Goal: Task Accomplishment & Management: Manage account settings

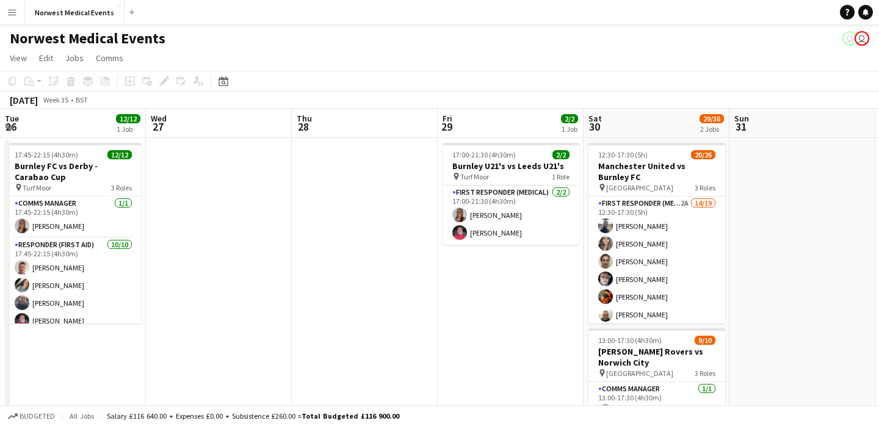
scroll to position [0, 514]
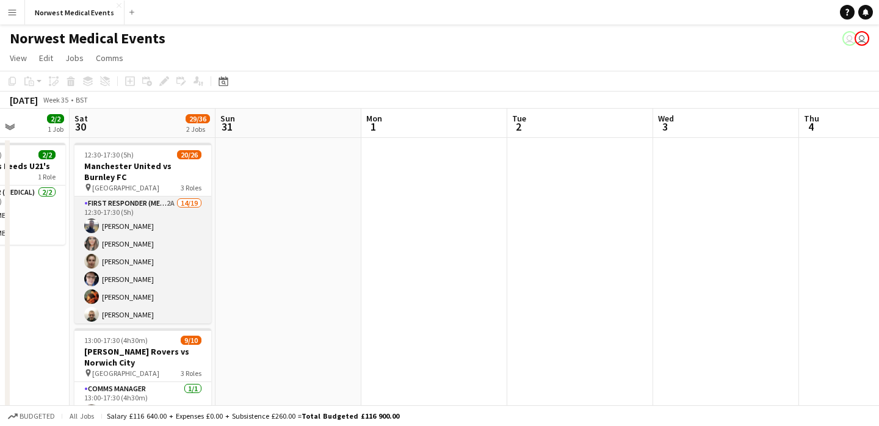
click at [158, 236] on app-card-role "First Responder (Medical) 2A 14/19 12:30-17:30 (5h) [PERSON_NAME] [PERSON_NAME]…" at bounding box center [142, 377] width 137 height 360
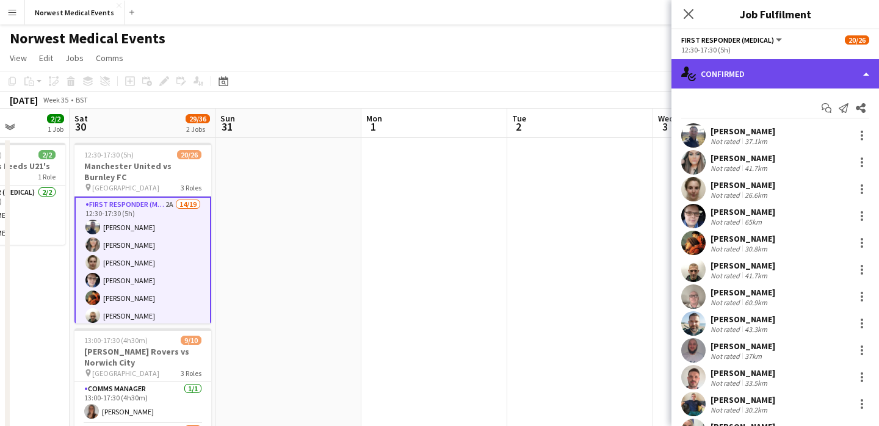
click at [758, 71] on div "single-neutral-actions-check-2 Confirmed" at bounding box center [776, 73] width 208 height 29
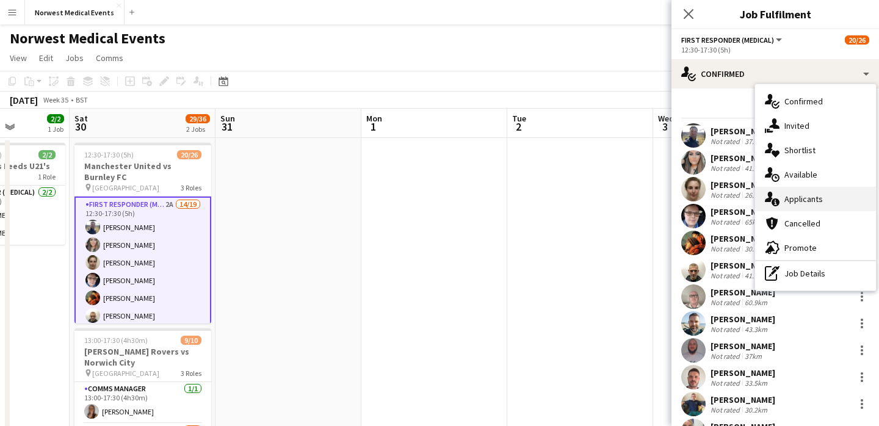
click at [835, 201] on div "single-neutral-actions-information Applicants" at bounding box center [815, 199] width 121 height 24
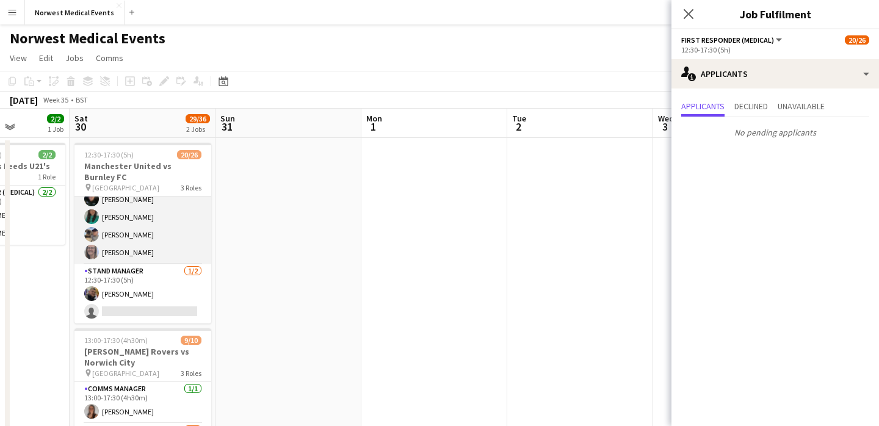
click at [173, 242] on app-card-role "Senior Responder (FREC 4 or Above) [DATE] 12:30-17:30 (5h) [PERSON_NAME] [PERSO…" at bounding box center [142, 208] width 137 height 112
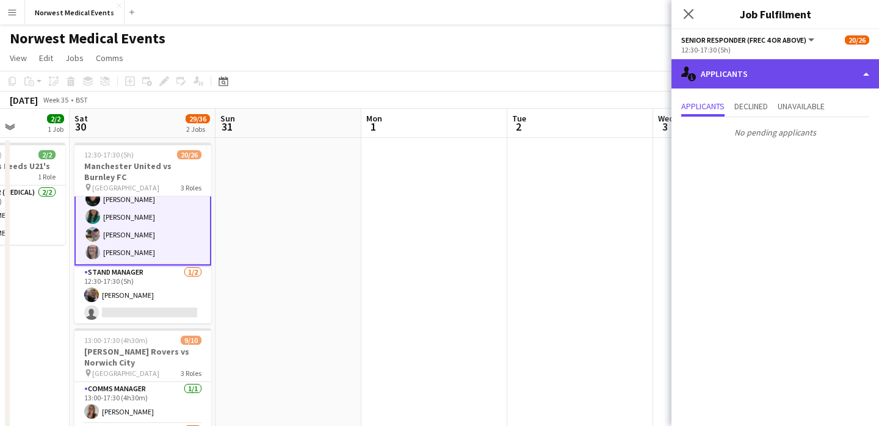
click at [758, 74] on div "single-neutral-actions-information Applicants" at bounding box center [776, 73] width 208 height 29
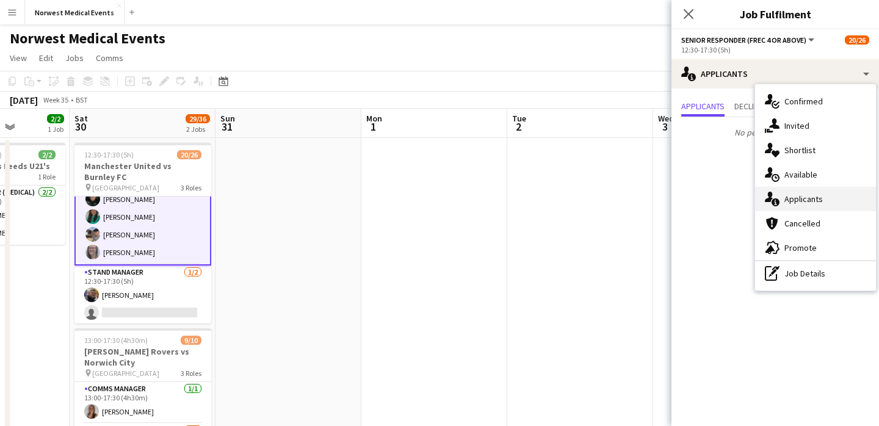
click at [810, 194] on div "single-neutral-actions-information Applicants" at bounding box center [815, 199] width 121 height 24
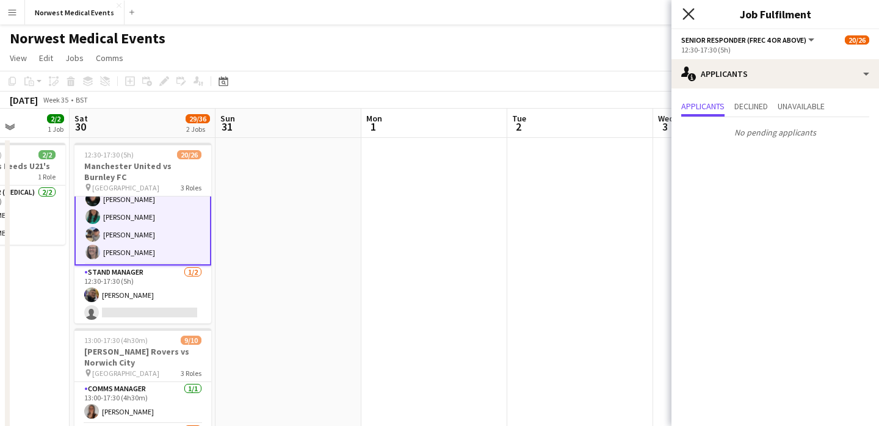
click at [692, 10] on icon at bounding box center [689, 14] width 12 height 12
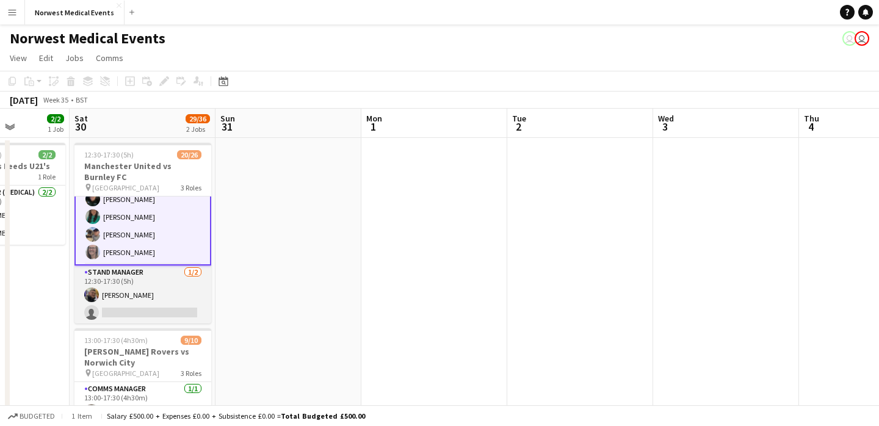
click at [164, 276] on app-card-role "Stand Manager [DATE] 12:30-17:30 (5h) [PERSON_NAME] single-neutral-actions" at bounding box center [142, 295] width 137 height 59
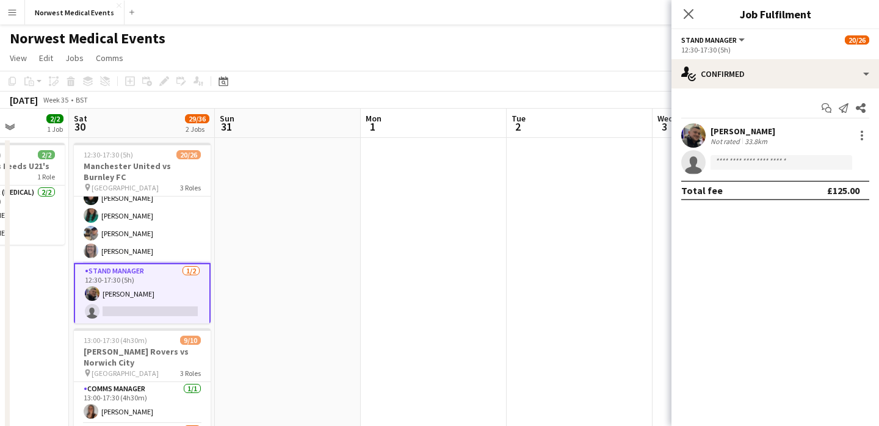
scroll to position [405, 0]
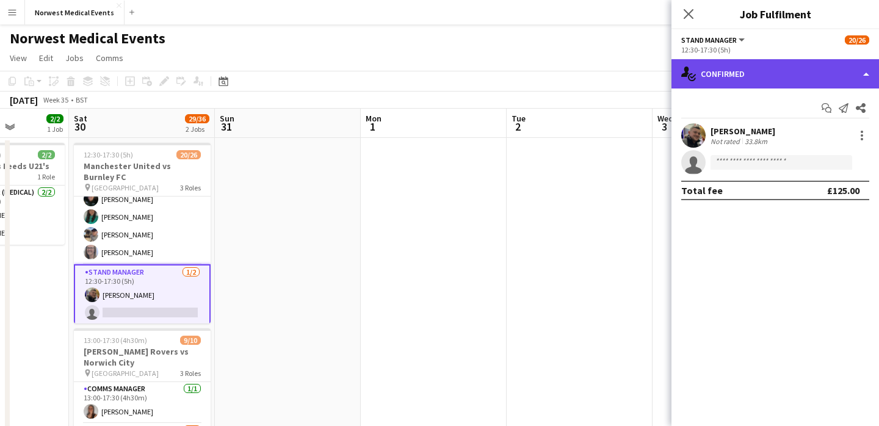
click at [743, 73] on div "single-neutral-actions-check-2 Confirmed" at bounding box center [776, 73] width 208 height 29
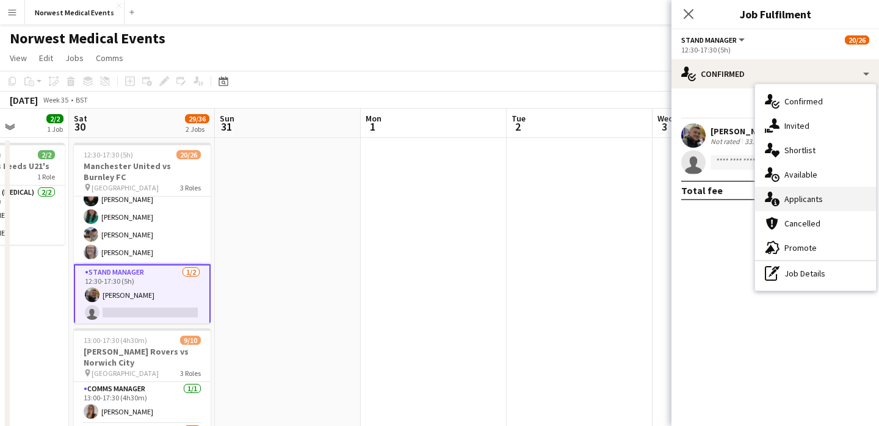
click at [813, 207] on div "single-neutral-actions-information Applicants" at bounding box center [815, 199] width 121 height 24
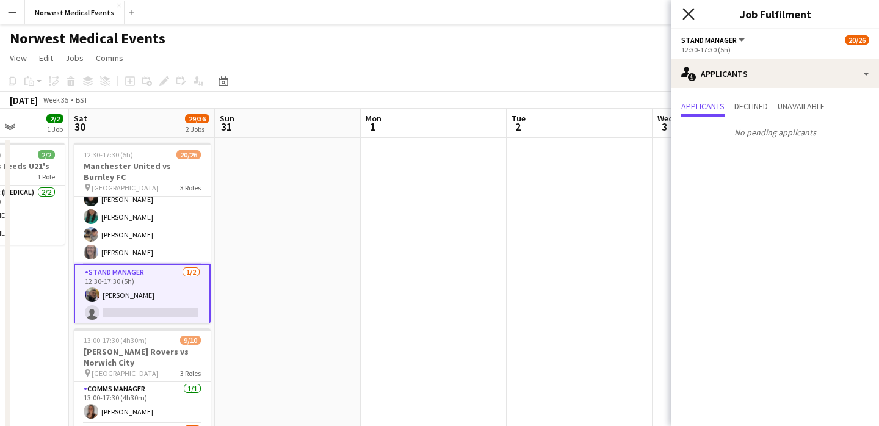
click at [691, 19] on icon "Close pop-in" at bounding box center [689, 14] width 12 height 12
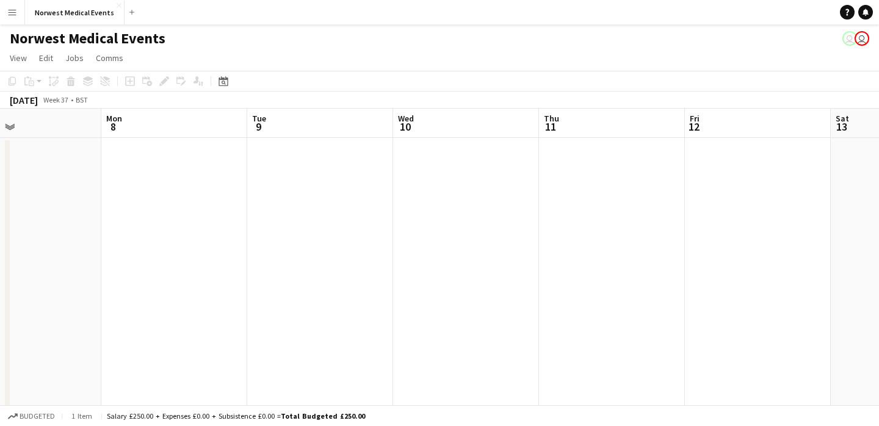
scroll to position [0, 474]
